Goal: Information Seeking & Learning: Understand process/instructions

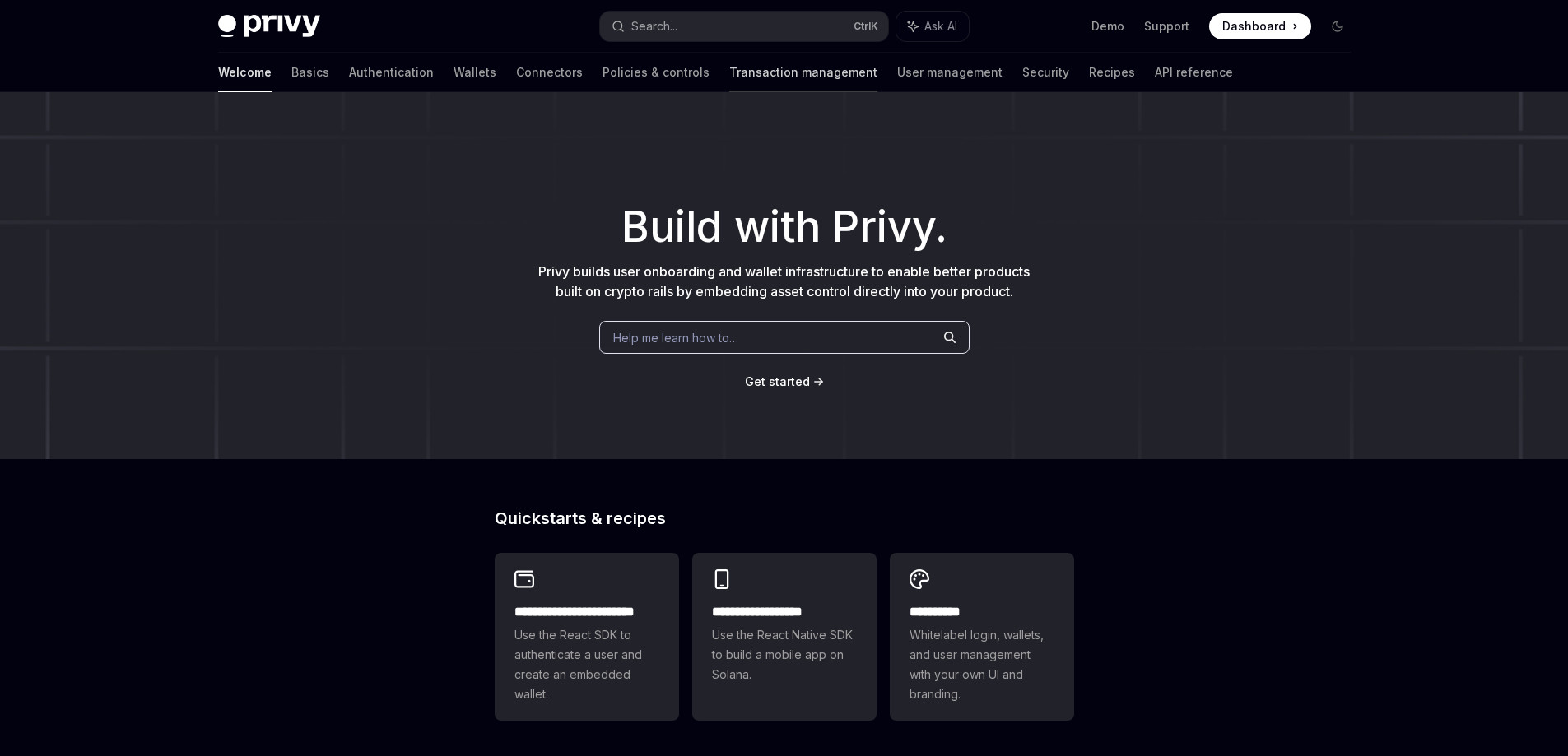
click at [729, 80] on link "Transaction management" at bounding box center [803, 72] width 148 height 39
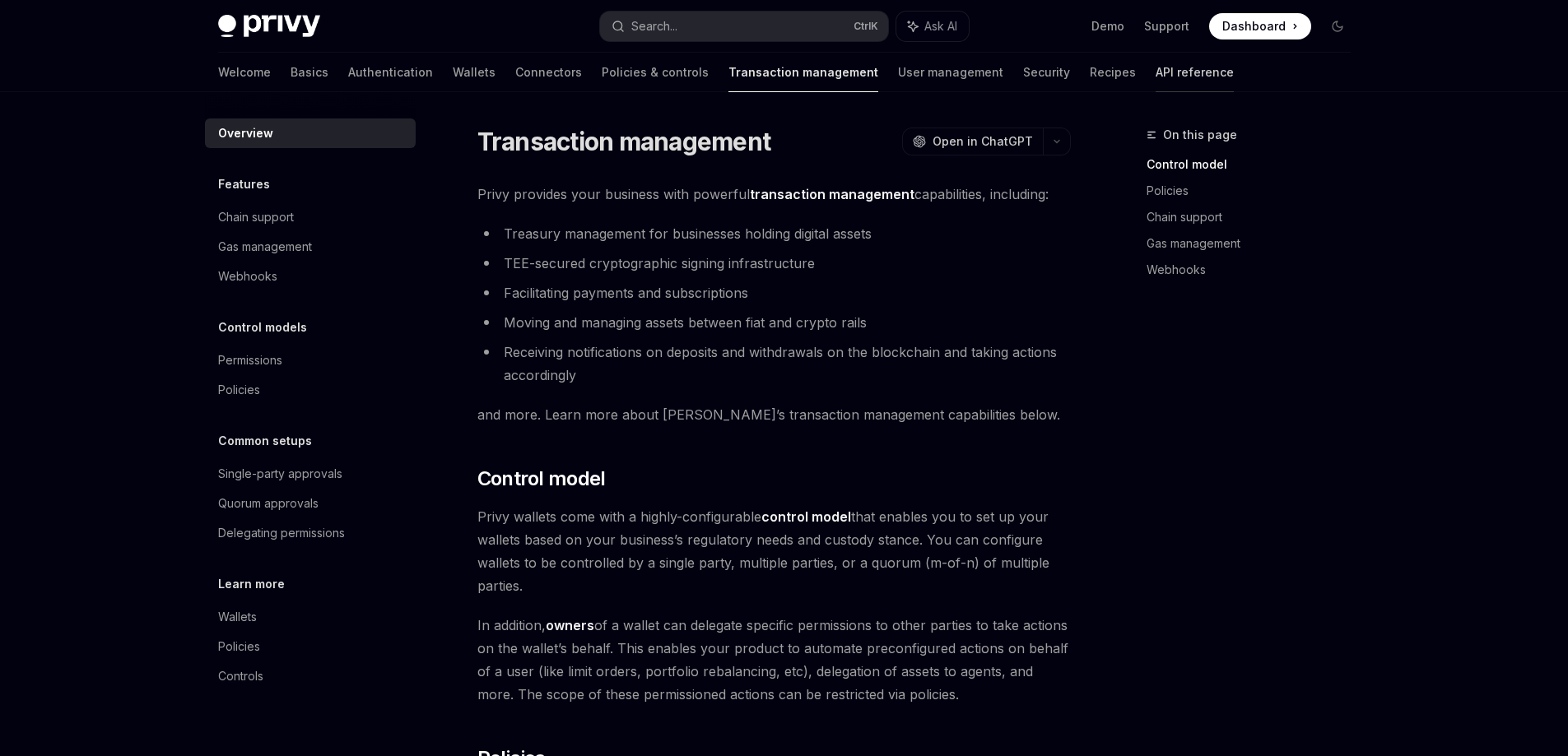
click at [1156, 68] on link "API reference" at bounding box center [1195, 72] width 78 height 39
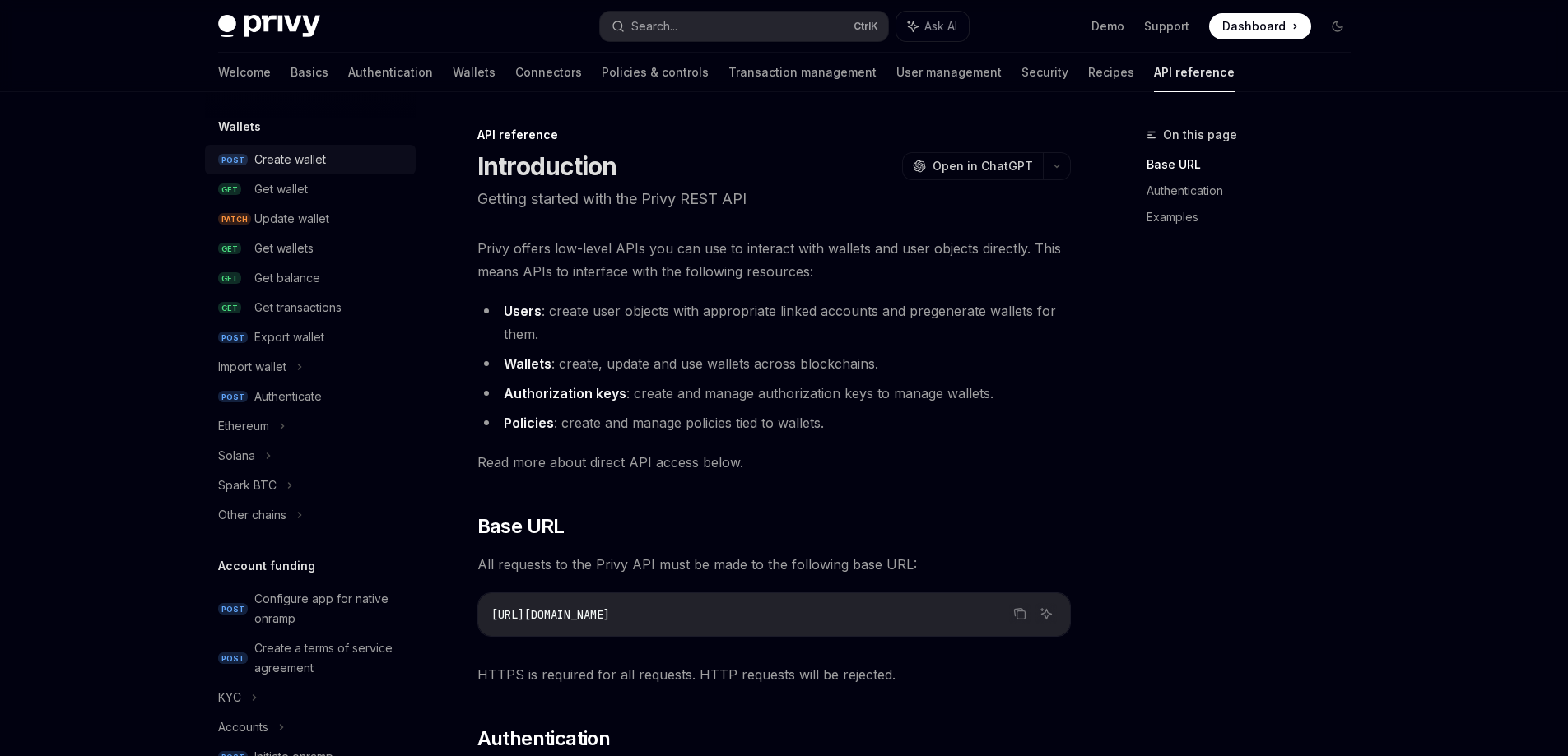
scroll to position [164, 0]
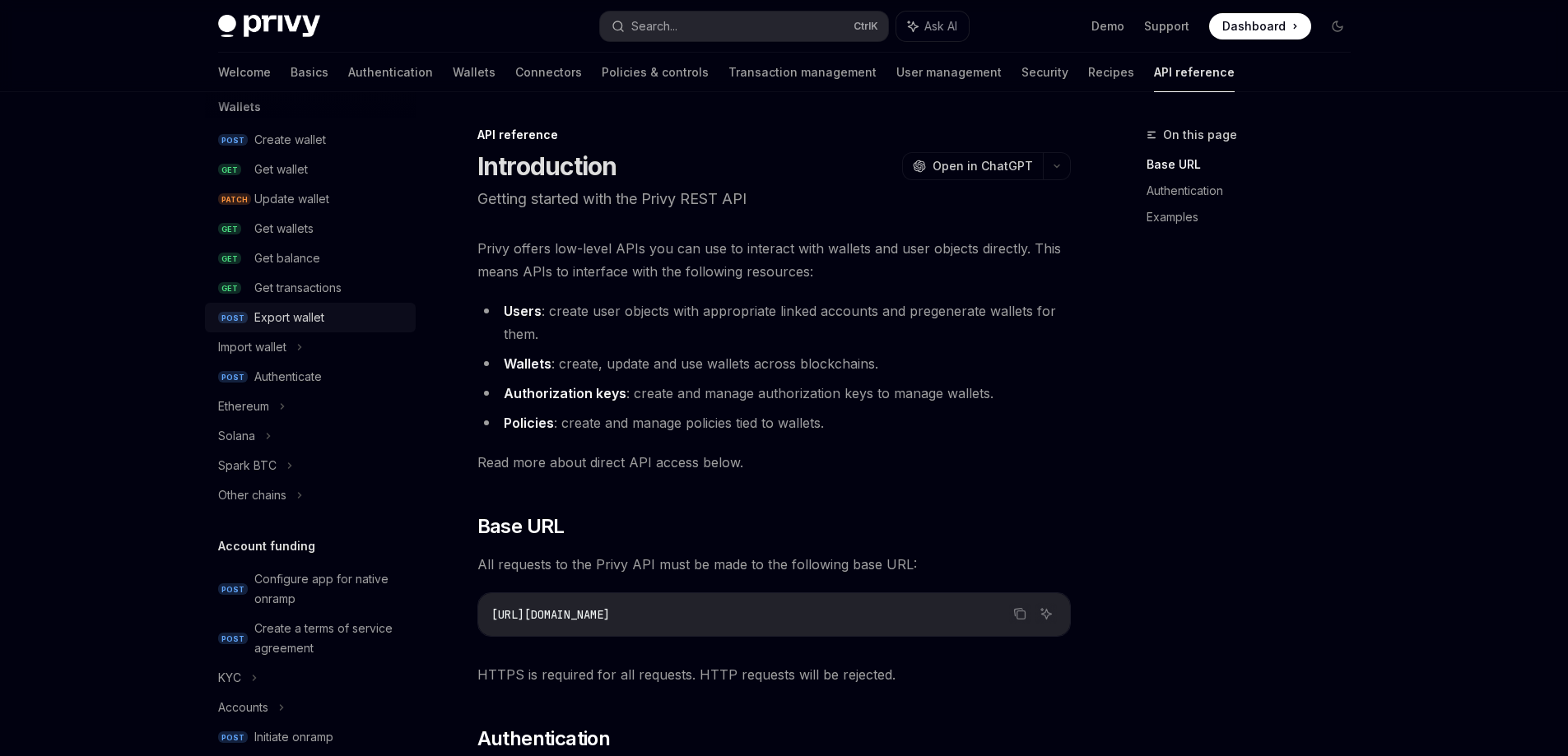
click at [375, 322] on div "Export wallet" at bounding box center [330, 317] width 151 height 20
type textarea "*"
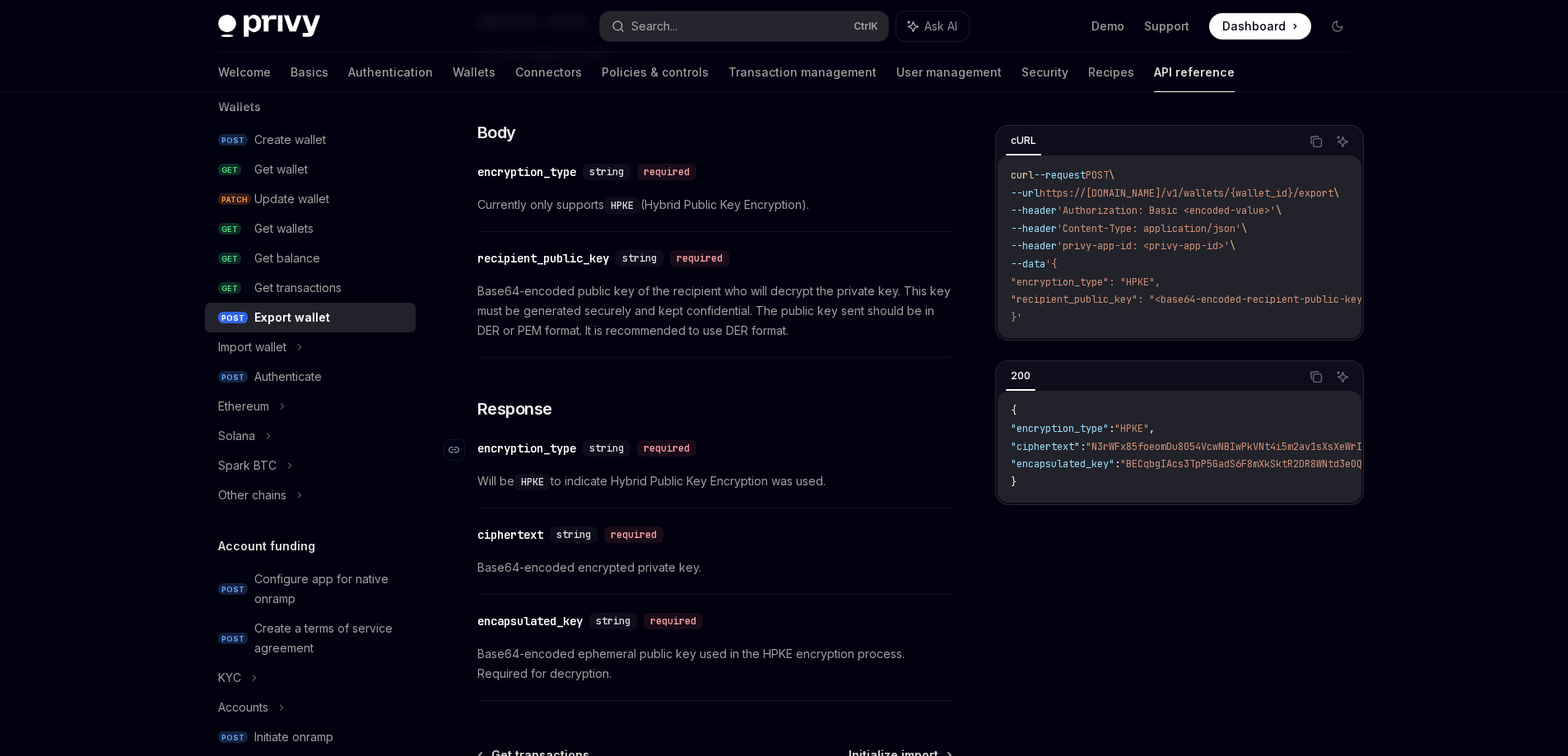
scroll to position [1011, 0]
